Goal: Task Accomplishment & Management: Manage account settings

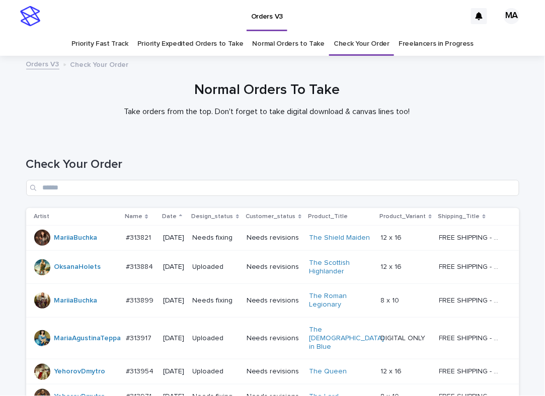
scroll to position [379, 0]
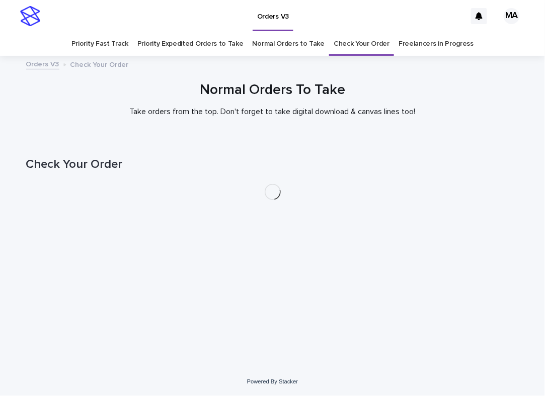
click at [11, 100] on div "Normal Orders To Take Take orders from the top. Don't forget to take digital do…" at bounding box center [272, 103] width 545 height 43
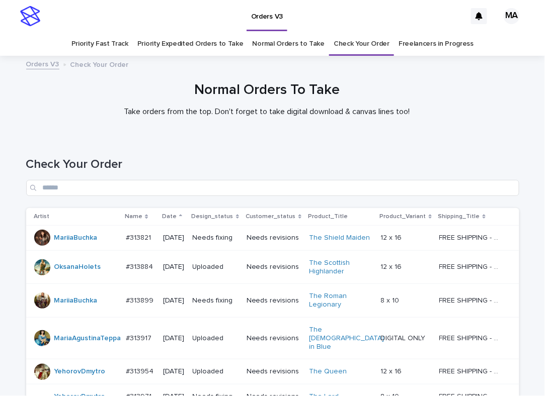
scroll to position [430, 0]
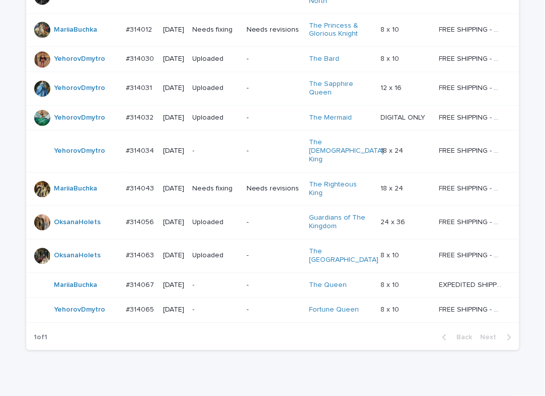
click at [230, 306] on p "-" at bounding box center [216, 310] width 46 height 9
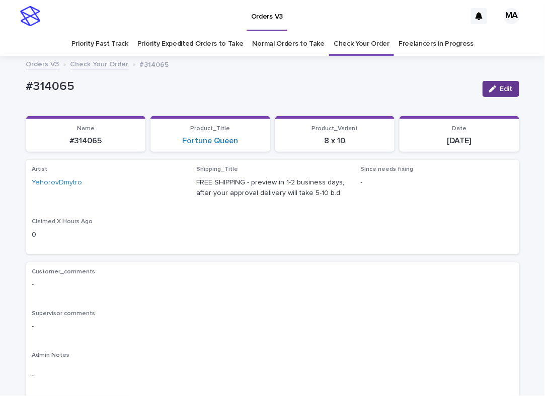
click at [489, 86] on icon "button" at bounding box center [492, 89] width 7 height 7
click at [162, 189] on icon at bounding box center [164, 187] width 5 height 5
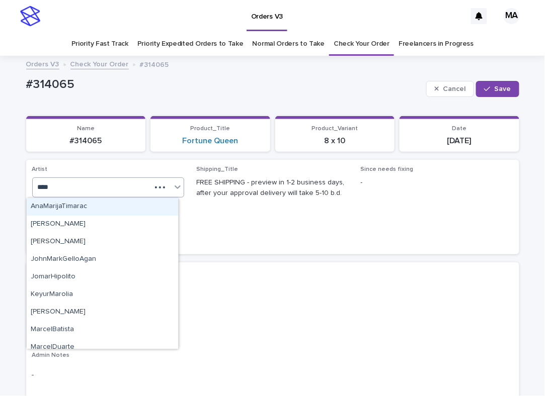
type input "*****"
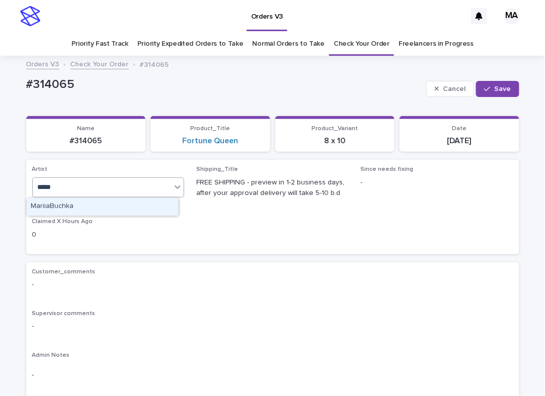
click at [156, 211] on div "MariiaBuchka" at bounding box center [102, 207] width 151 height 18
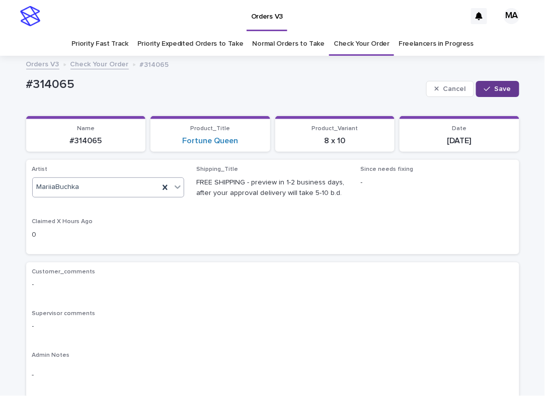
click at [494, 91] on span "Save" at bounding box center [502, 89] width 17 height 7
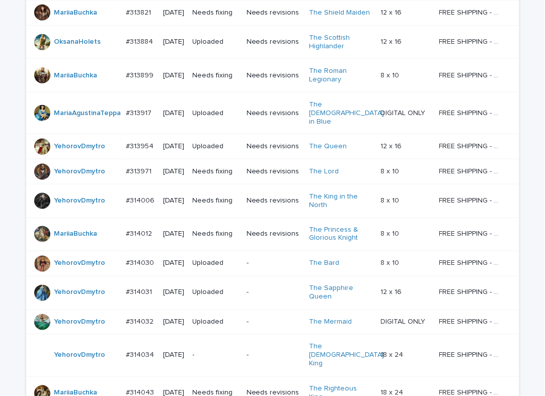
scroll to position [430, 0]
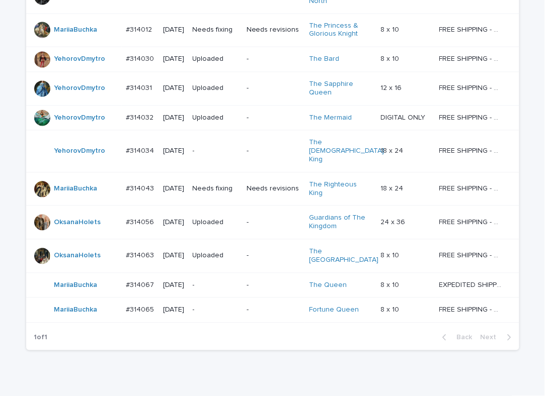
click at [219, 282] on p "-" at bounding box center [216, 286] width 46 height 9
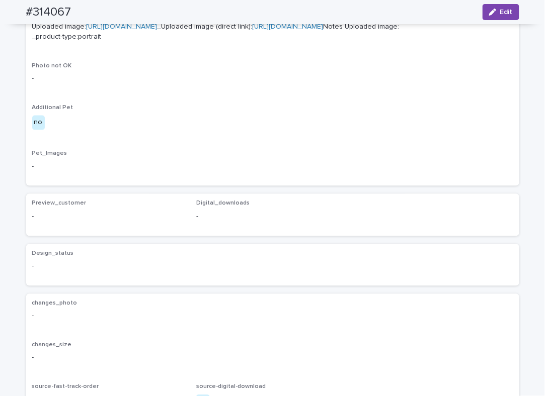
scroll to position [240, 0]
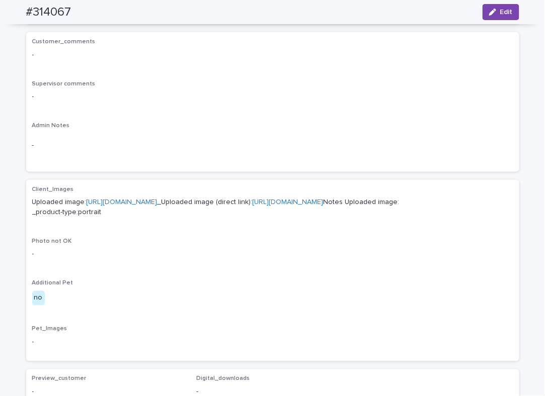
click at [157, 199] on link "https://cdn.shopify.com-uploadkit.app/s/files/1/0033/4807/0511/files/download.h…" at bounding box center [122, 202] width 71 height 7
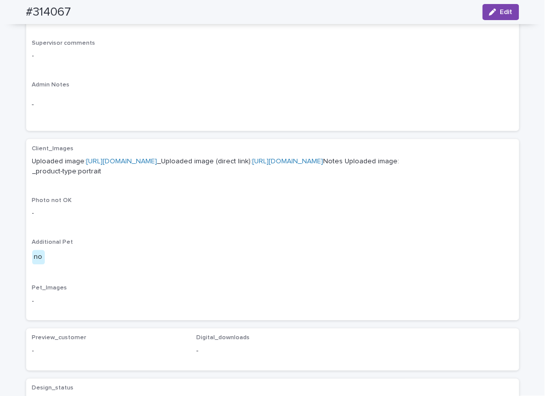
scroll to position [0, 0]
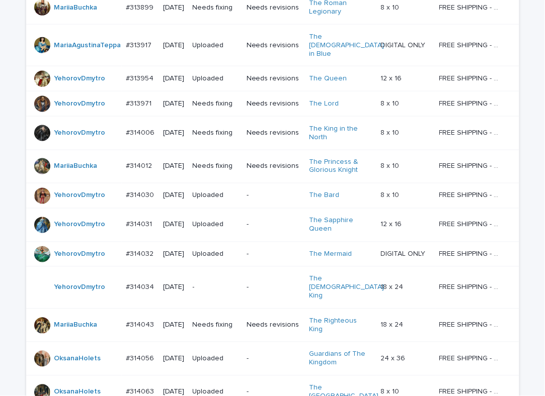
scroll to position [430, 0]
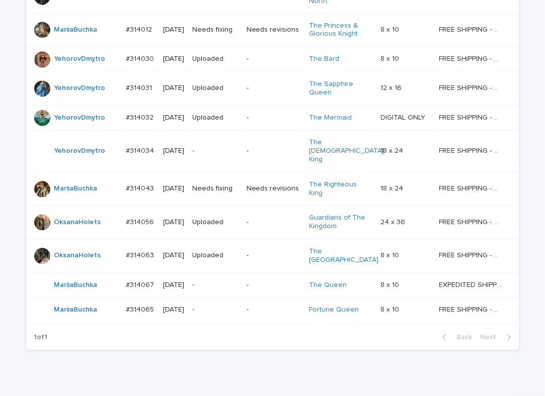
click at [217, 302] on div "-" at bounding box center [216, 310] width 46 height 17
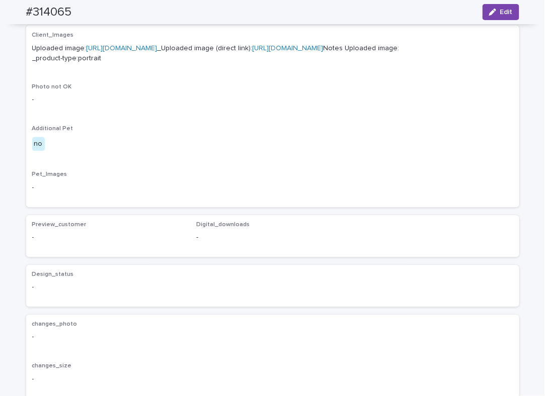
scroll to position [209, 0]
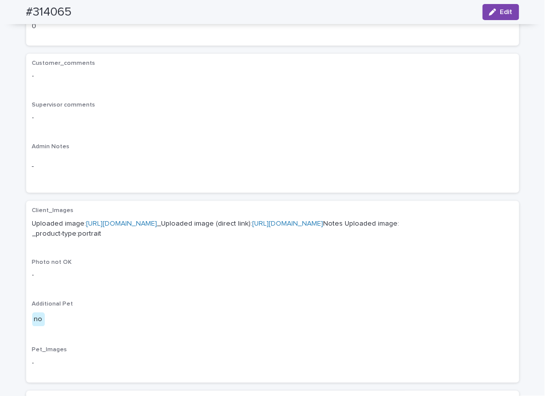
click at [244, 219] on p "Uploaded image: https://cdn.shopify.com-uploadkit.app/s/files/1/0033/4807/0511/…" at bounding box center [272, 229] width 481 height 21
click at [157, 221] on link "https://cdn.shopify.com-uploadkit.app/s/files/1/0033/4807/0511/files/download.h…" at bounding box center [122, 223] width 71 height 7
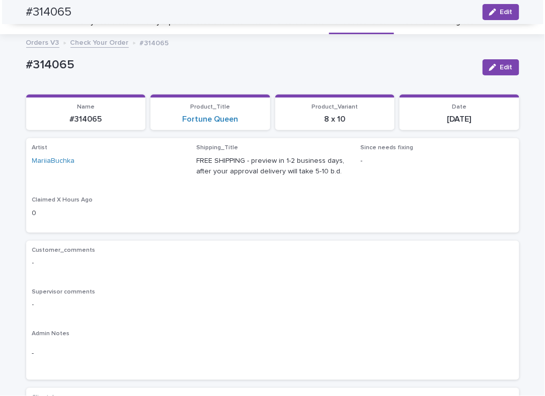
scroll to position [0, 0]
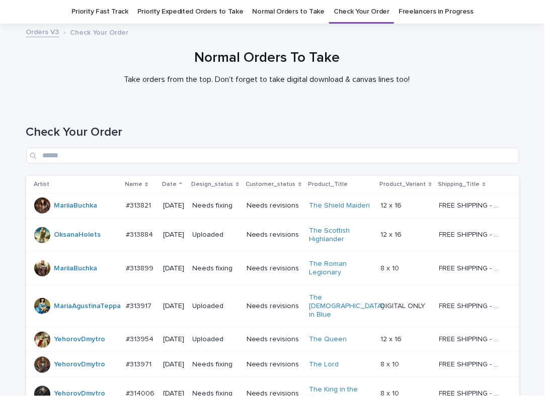
scroll to position [430, 0]
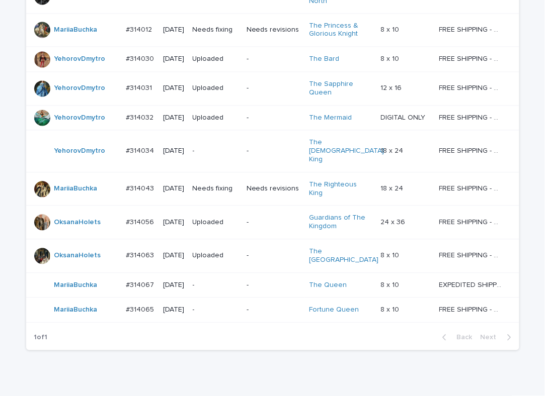
click at [215, 350] on div "Loading... Saving… Loading... Saving… Check Your Order Artist Name Date Design_…" at bounding box center [272, 58] width 545 height 701
click at [276, 339] on div "Loading... Saving… Loading... Saving… Check Your Order Artist Name Date Design_…" at bounding box center [272, 46] width 503 height 676
click at [164, 365] on div "Loading... Saving… Loading... Saving… Check Your Order Artist Name Date Design_…" at bounding box center [272, 58] width 545 height 701
